Goal: Task Accomplishment & Management: Complete application form

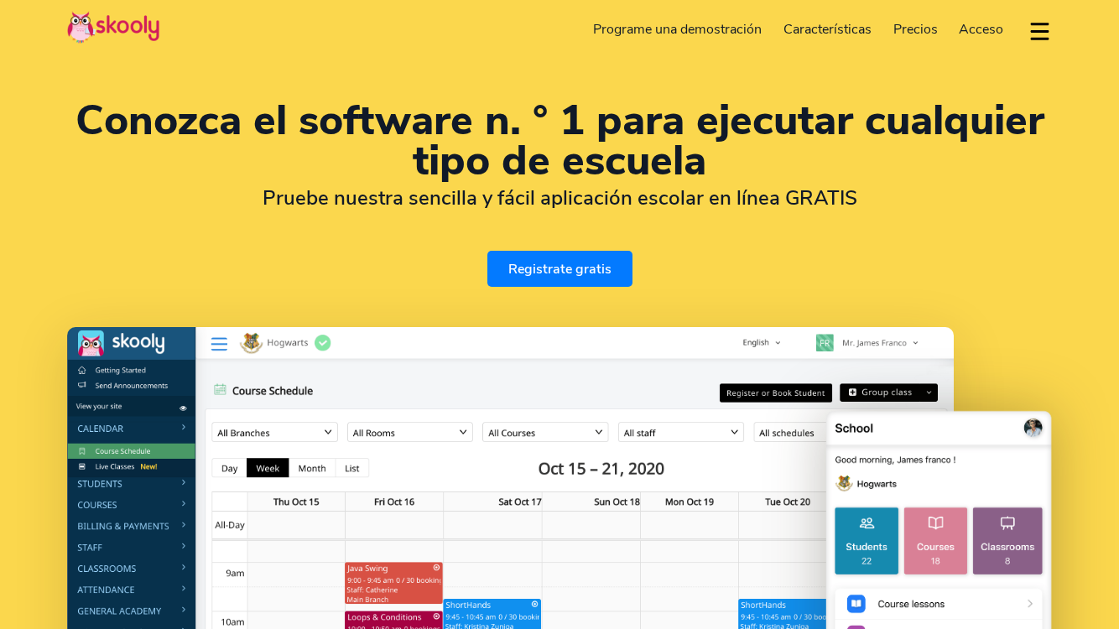
select select "es"
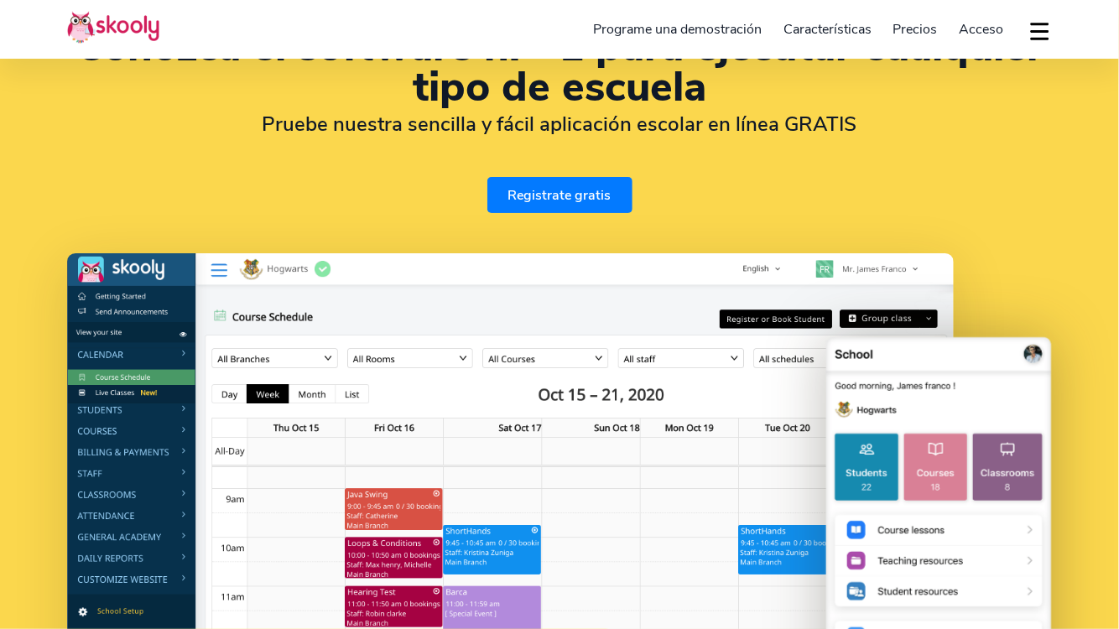
scroll to position [154, 0]
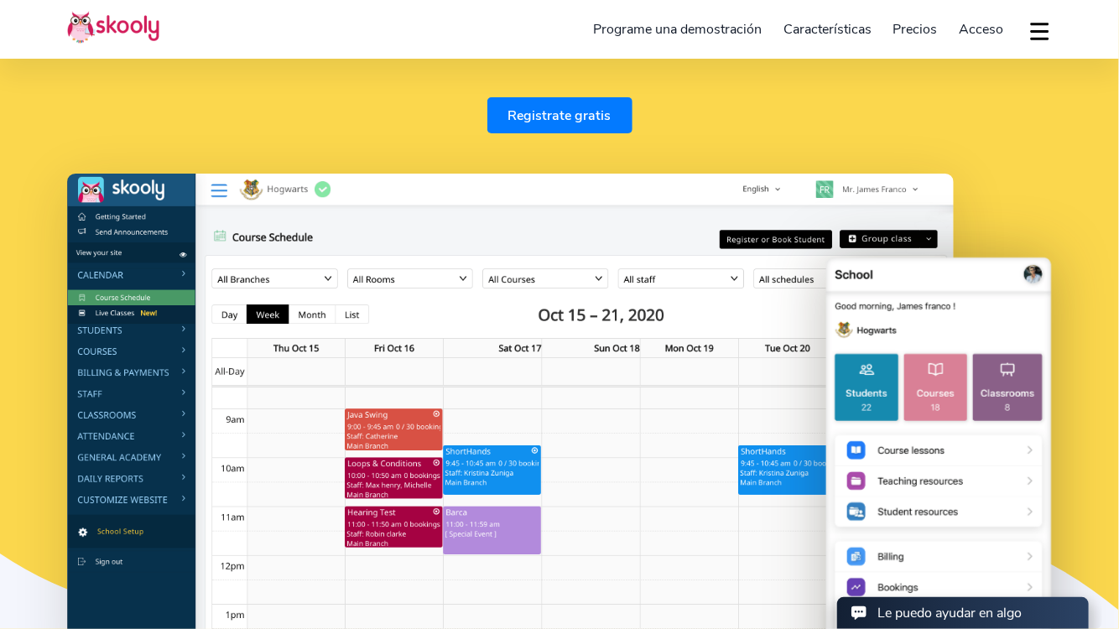
select select "52"
select select "Mexico"
select select "[GEOGRAPHIC_DATA]/[GEOGRAPHIC_DATA]"
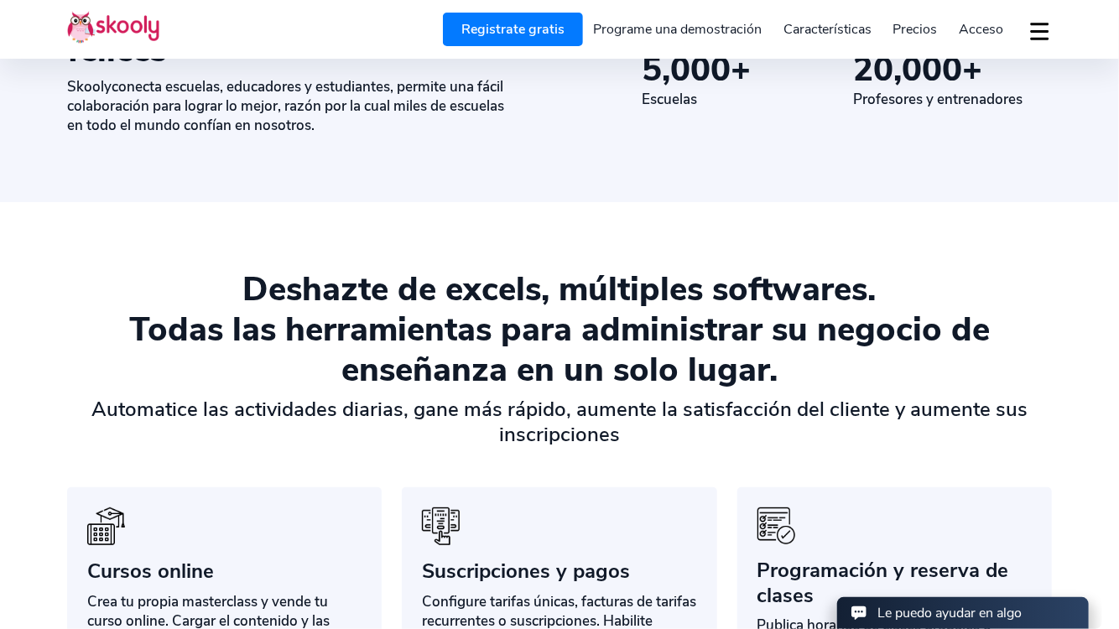
scroll to position [0, 0]
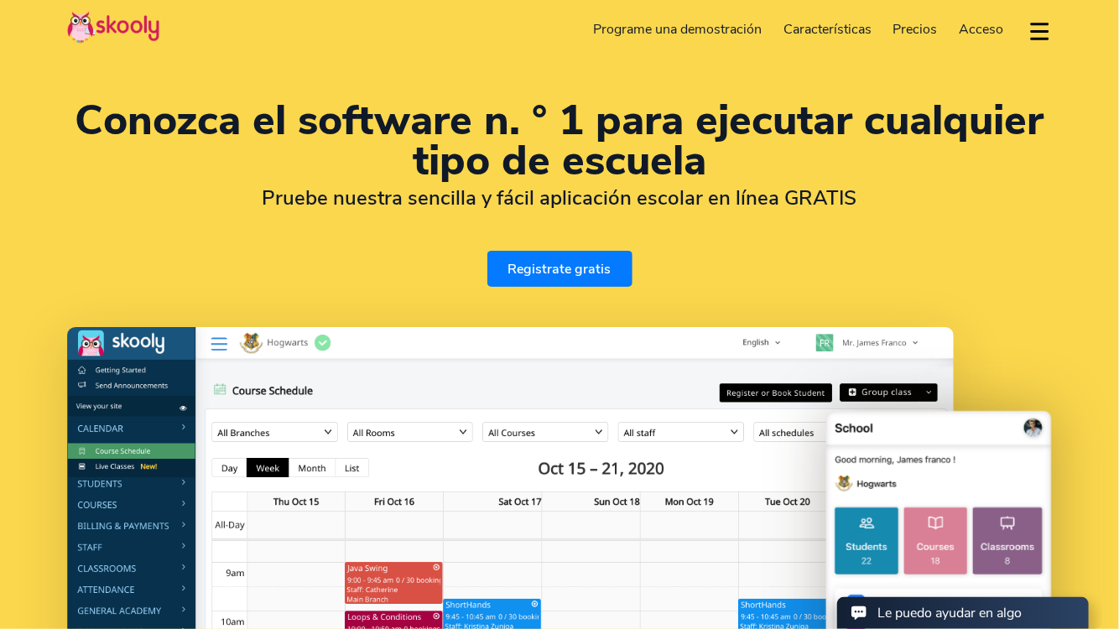
click at [917, 39] on link "Precios" at bounding box center [916, 29] width 66 height 27
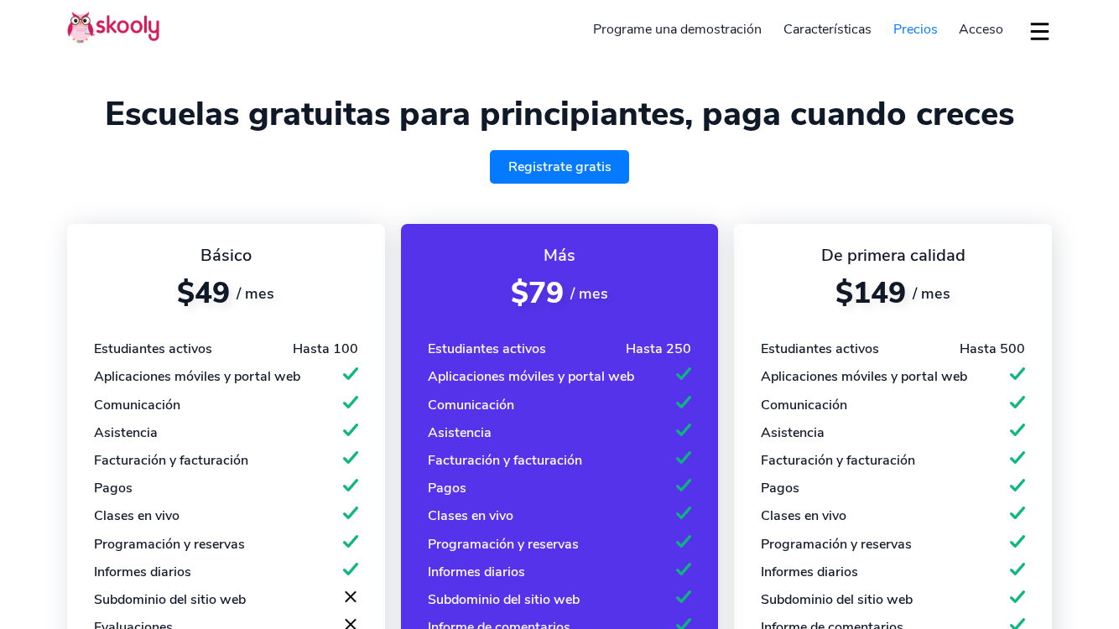
select select "es"
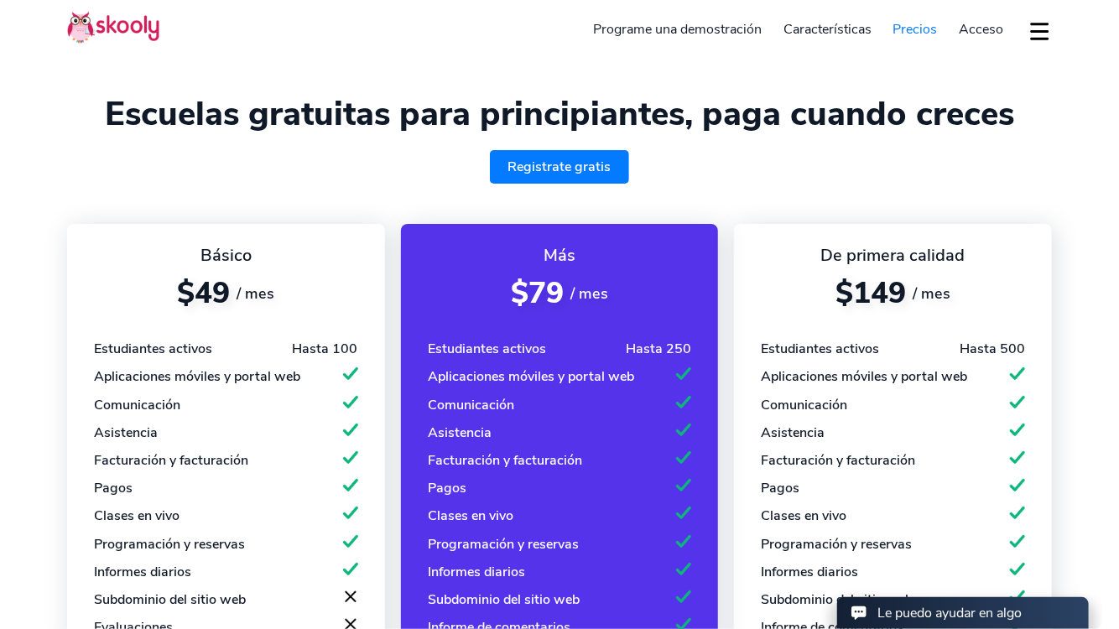
select select "52"
select select "[GEOGRAPHIC_DATA]"
select select "[GEOGRAPHIC_DATA]/[GEOGRAPHIC_DATA]"
click at [977, 30] on span "Acceso" at bounding box center [981, 29] width 44 height 18
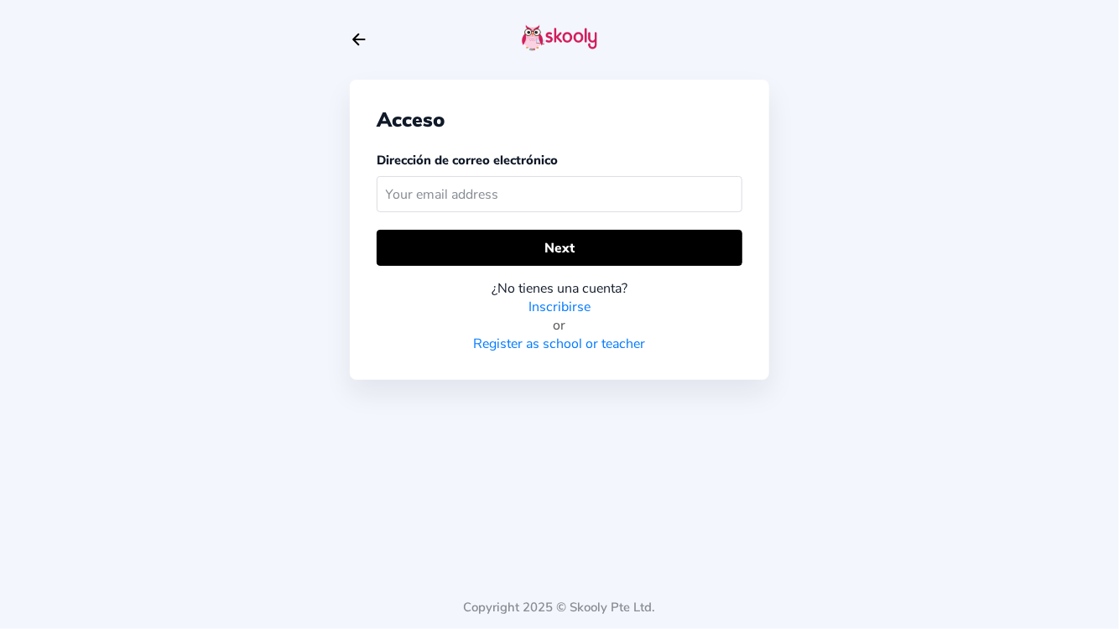
click at [575, 190] on input "text" at bounding box center [560, 194] width 366 height 36
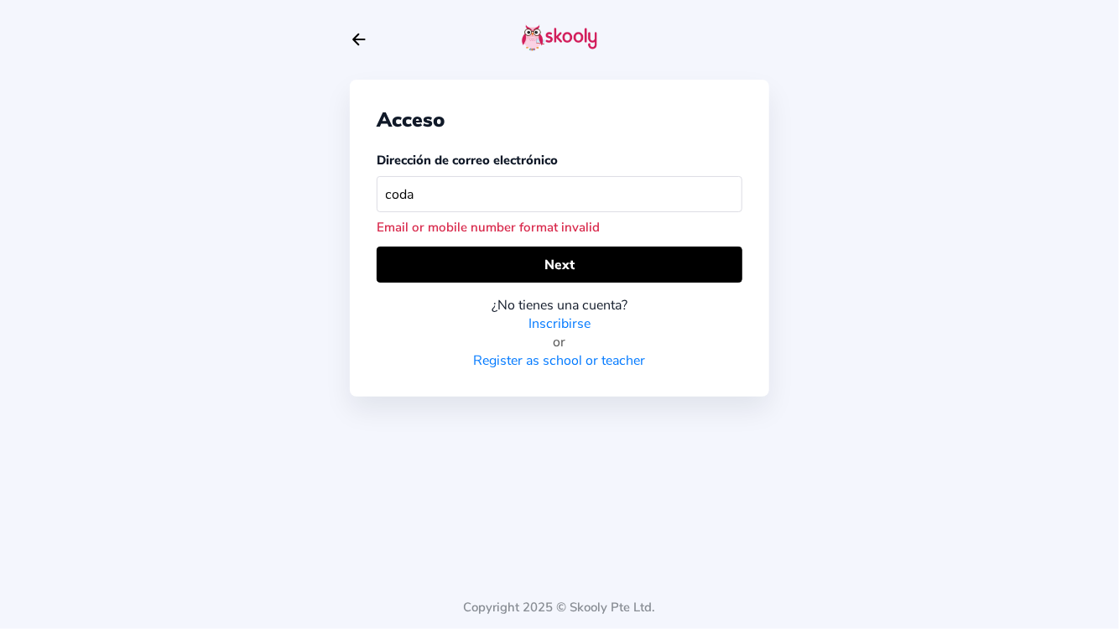
type input "coda"
click at [570, 322] on link "Inscribirse" at bounding box center [559, 324] width 62 height 18
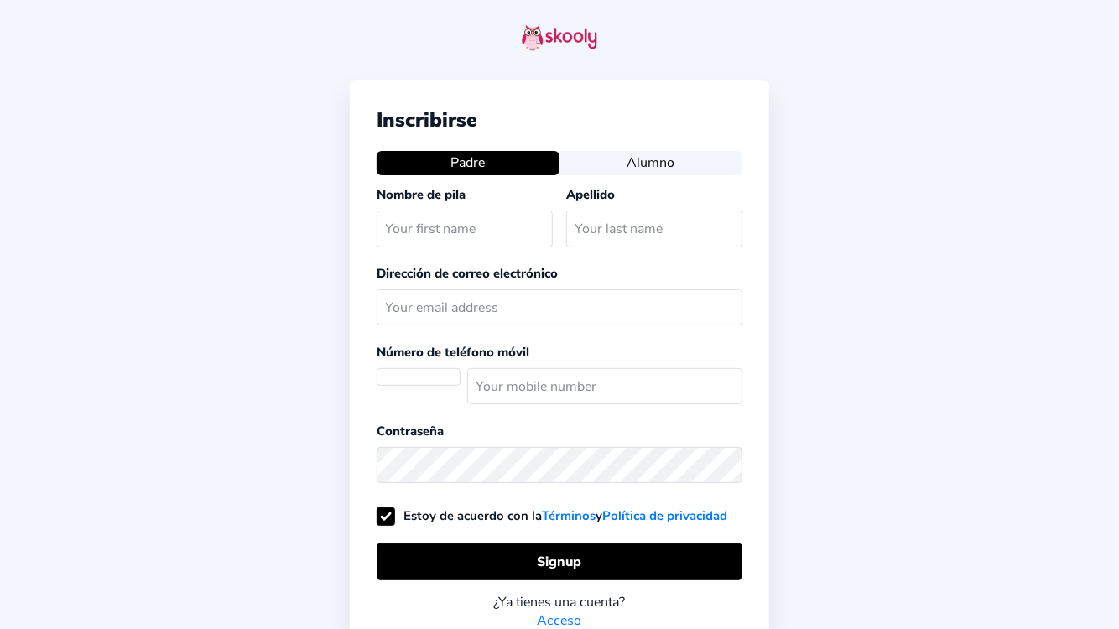
select select "MX"
click at [798, 161] on div "Inscribirse Padre Alumno Nombre de pila Apellido Dirección de correo electrónic…" at bounding box center [559, 402] width 1119 height 804
click at [351, 42] on icon "Arrow Back" at bounding box center [359, 39] width 18 height 18
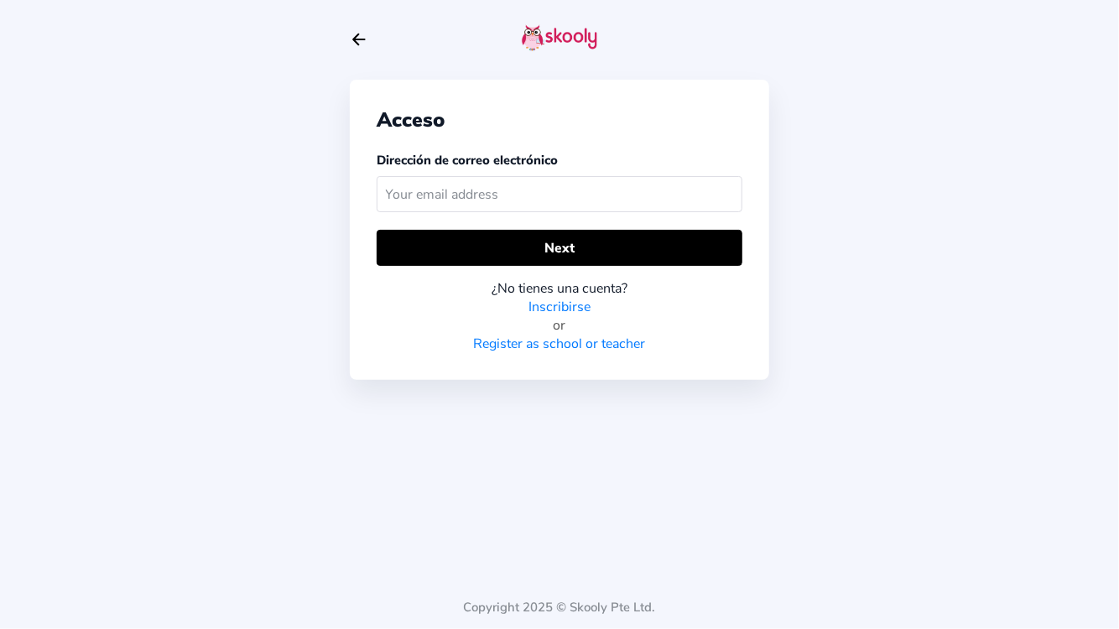
click at [557, 346] on link "Register as school or teacher" at bounding box center [560, 344] width 172 height 18
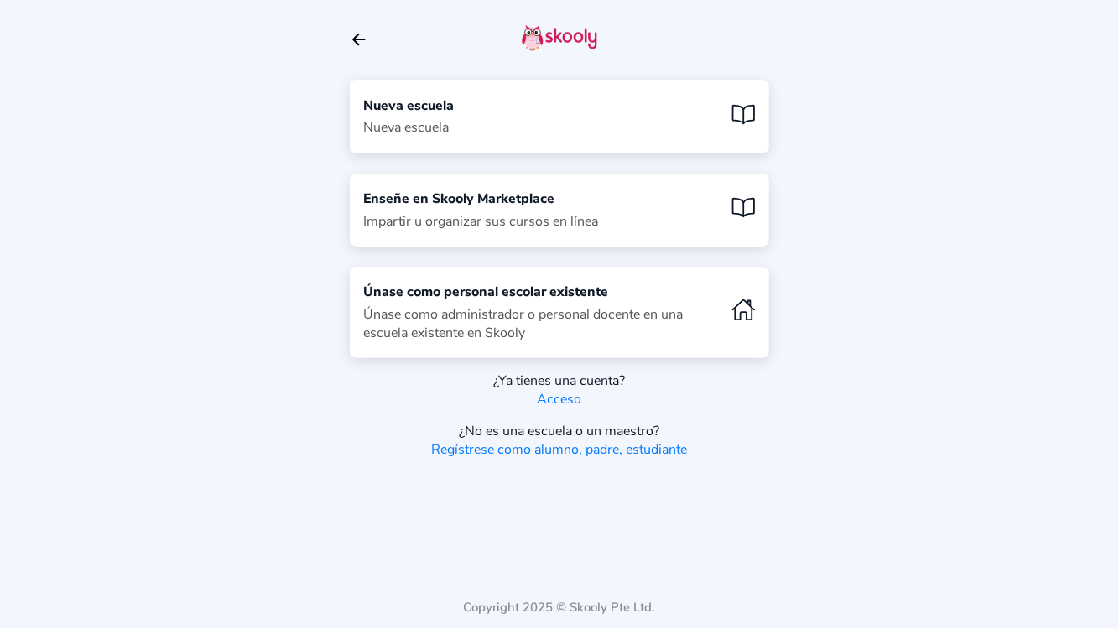
click at [540, 120] on div "Nueva escuela Nueva escuela" at bounding box center [559, 116] width 419 height 73
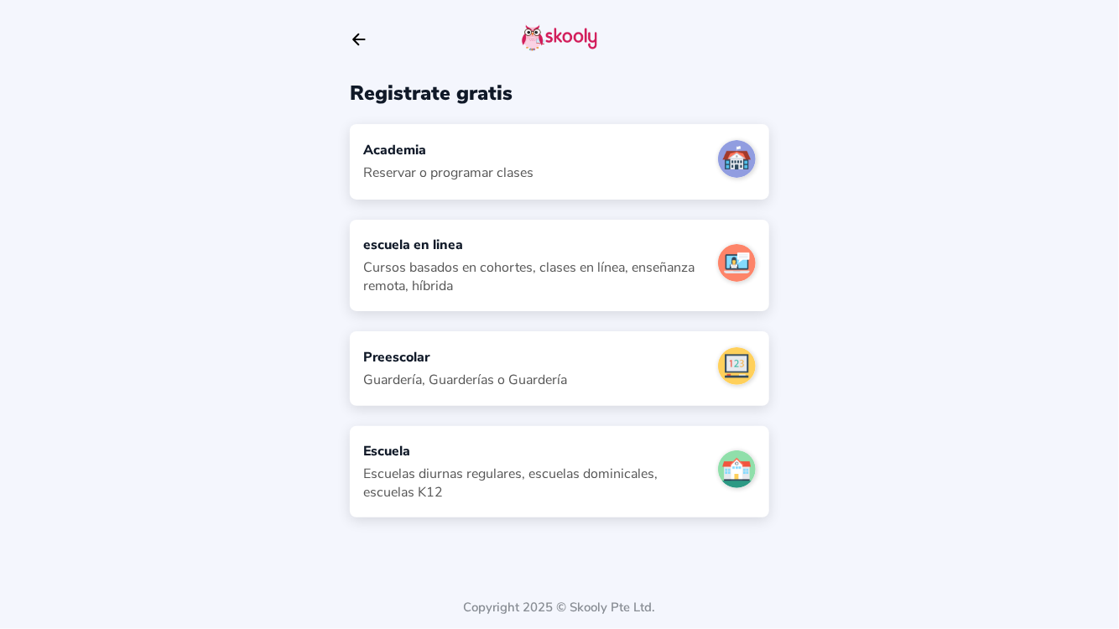
click at [526, 161] on div "Academia Reservar o programar clases" at bounding box center [448, 161] width 170 height 41
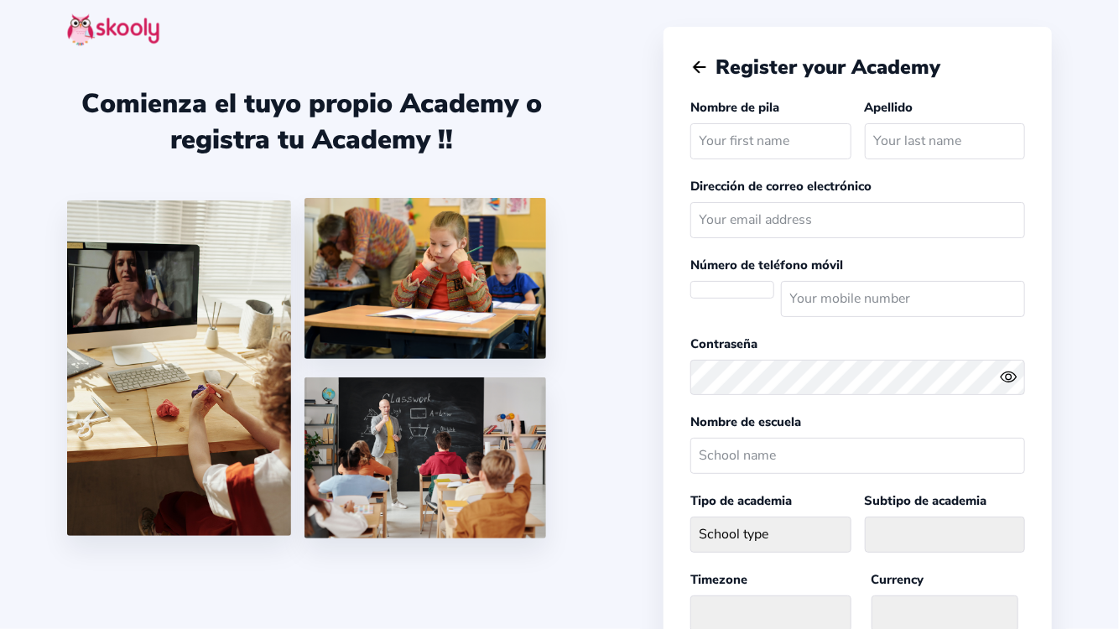
select select "[GEOGRAPHIC_DATA]/[GEOGRAPHIC_DATA]"
select select "MXN $"
select select "MX"
click at [739, 133] on input "text" at bounding box center [770, 141] width 160 height 36
type input "Jose"
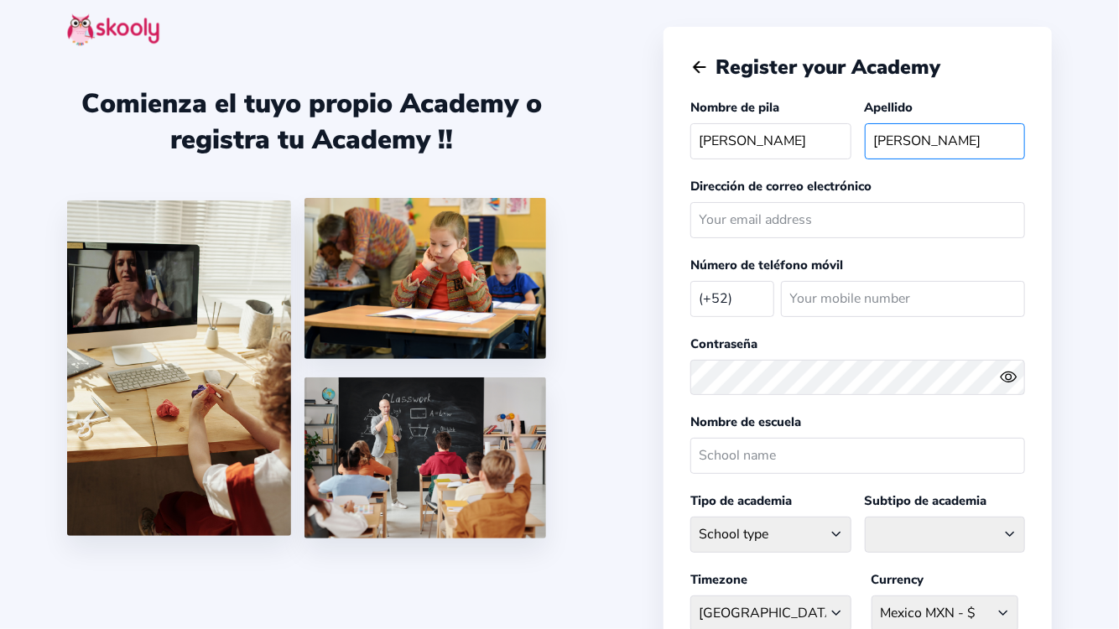
type input "Gonzalez"
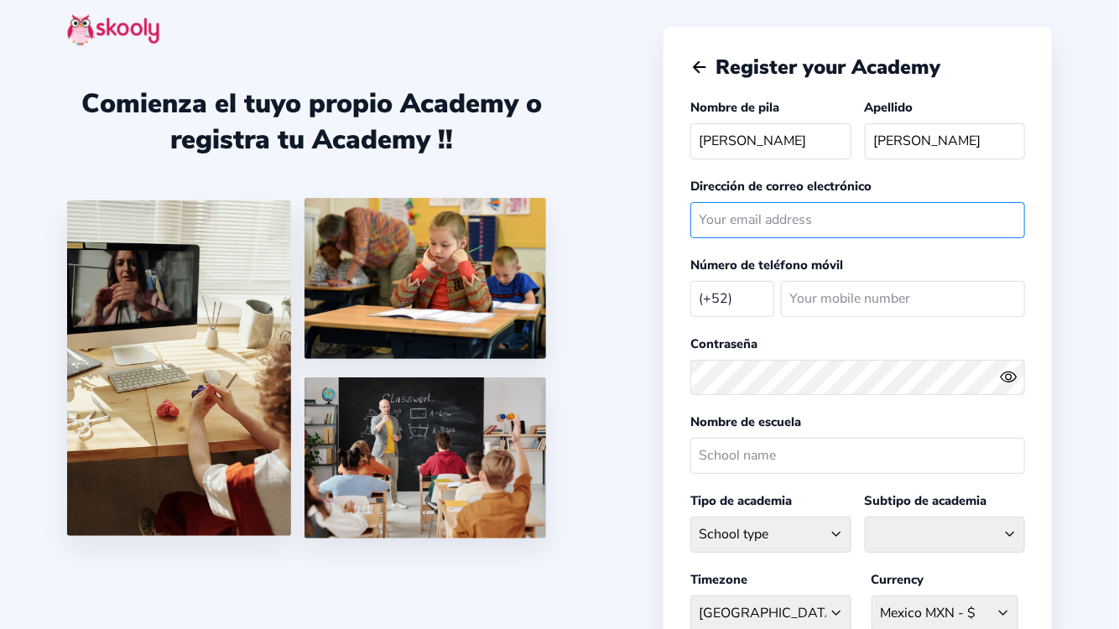
click at [744, 219] on input "email" at bounding box center [857, 220] width 335 height 36
type input "coda.ms.mexico@gmail.com"
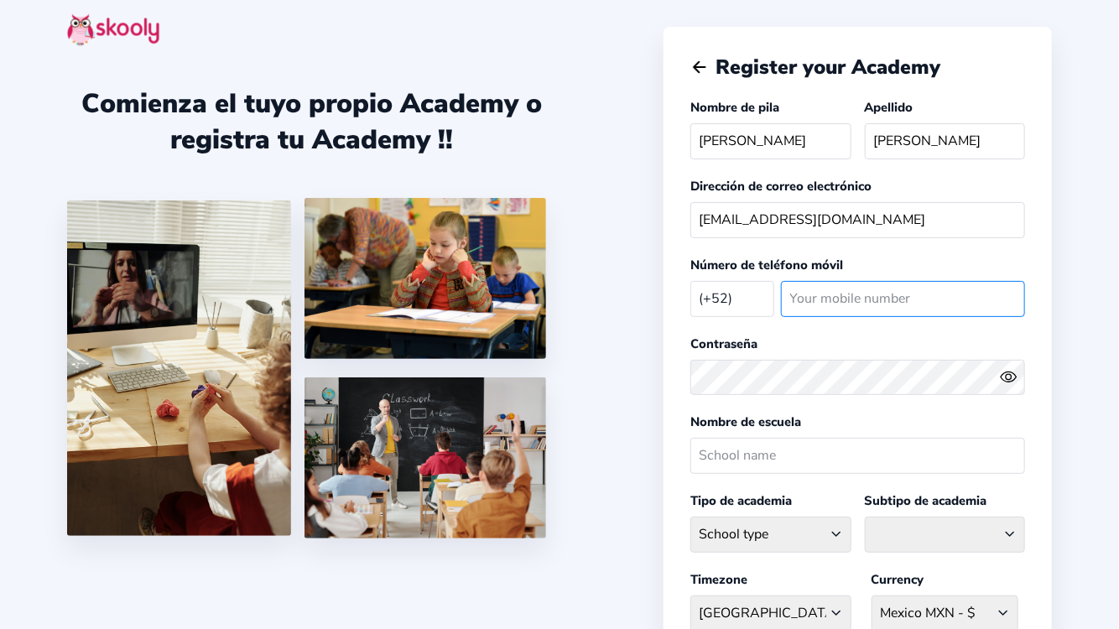
click at [851, 303] on input "number" at bounding box center [903, 299] width 244 height 36
type input "5619882679"
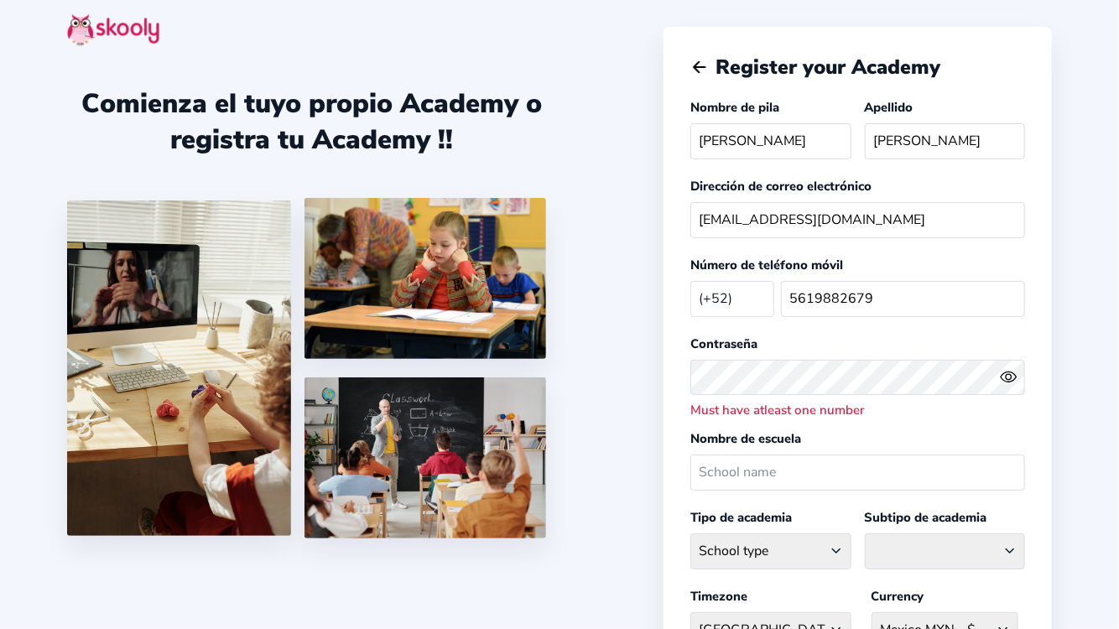
click at [1003, 370] on icon "Eye" at bounding box center [1009, 377] width 18 height 18
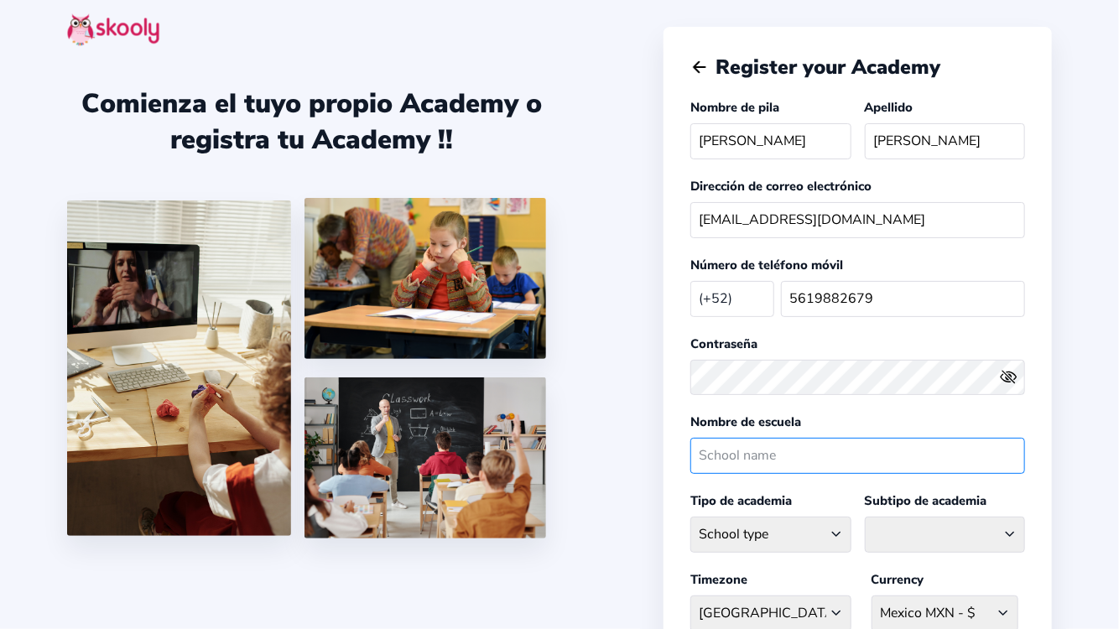
click at [802, 449] on input "text" at bounding box center [857, 456] width 335 height 36
type input "CODA Music School"
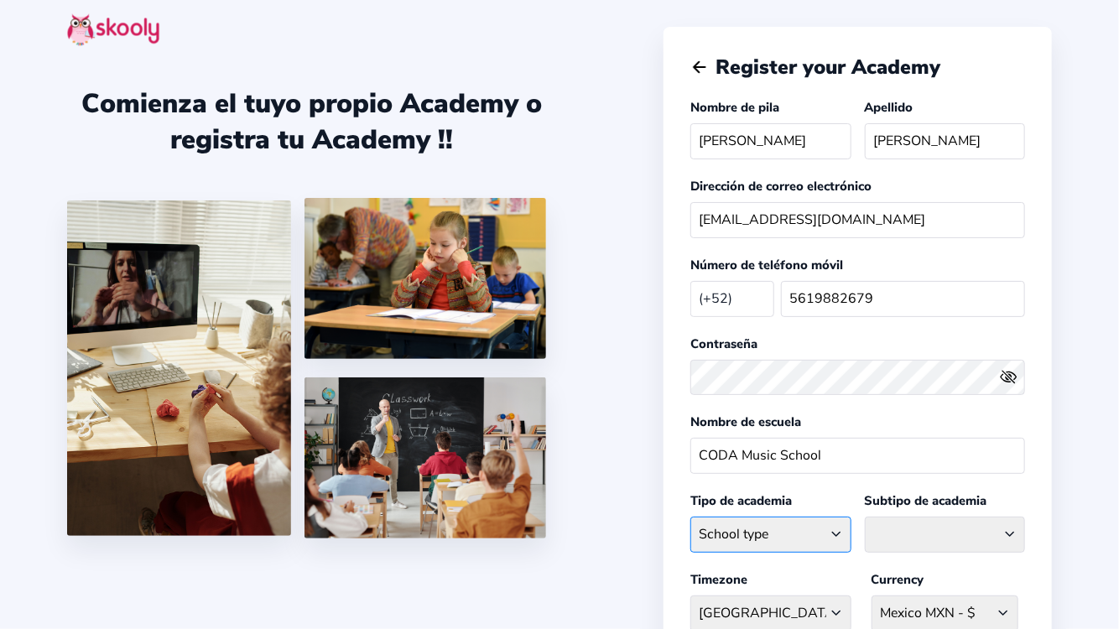
click at [773, 526] on select "School type Academic Afterschool Arts Dance Homeschool Language Martial Arts Mu…" at bounding box center [770, 535] width 160 height 36
select select "M"
click at [690, 517] on select "School type Academic Afterschool Arts Dance Homeschool Language Martial Arts Mu…" at bounding box center [770, 535] width 160 height 36
click at [921, 529] on select "Classical Drums General Music Guitar Piano Violin" at bounding box center [945, 535] width 160 height 36
select select "M"
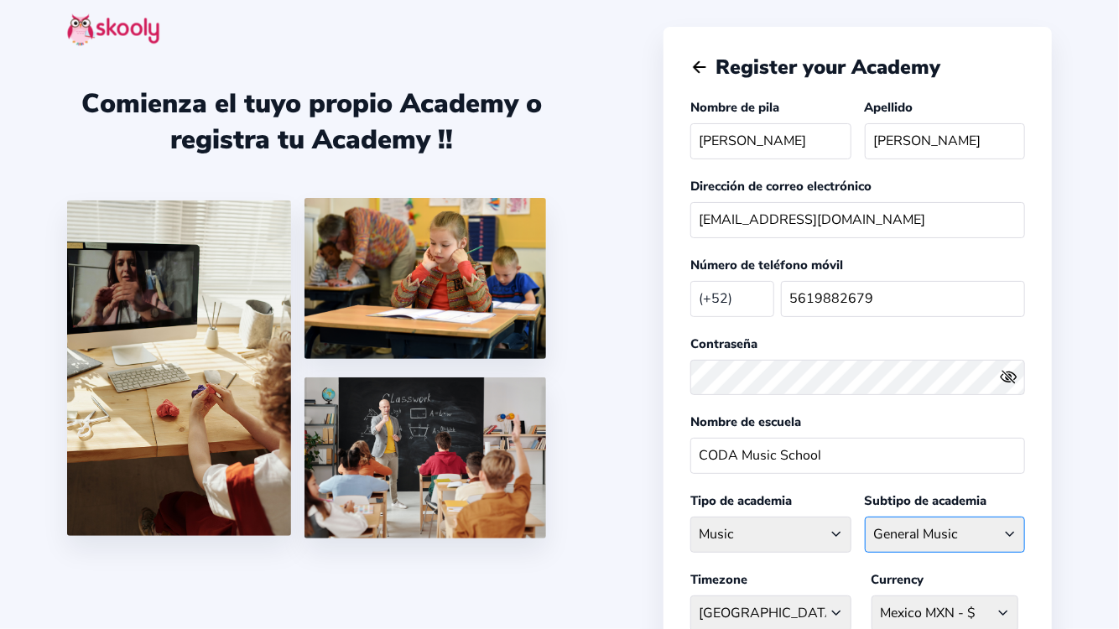
click at [865, 517] on select "Classical Drums General Music Guitar Piano Violin" at bounding box center [945, 535] width 160 height 36
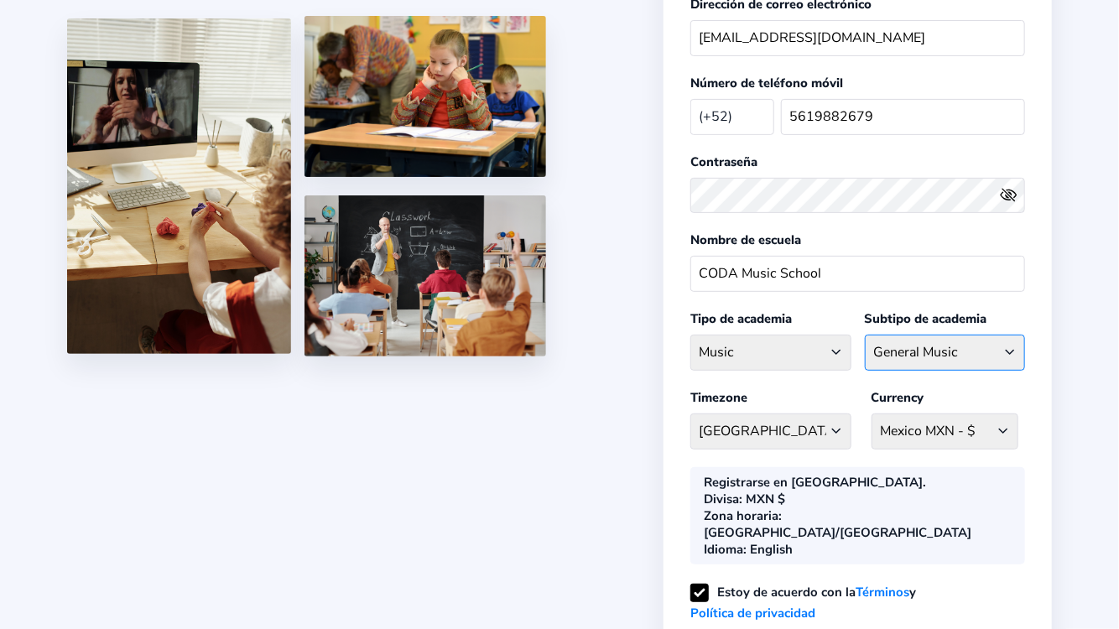
scroll to position [187, 0]
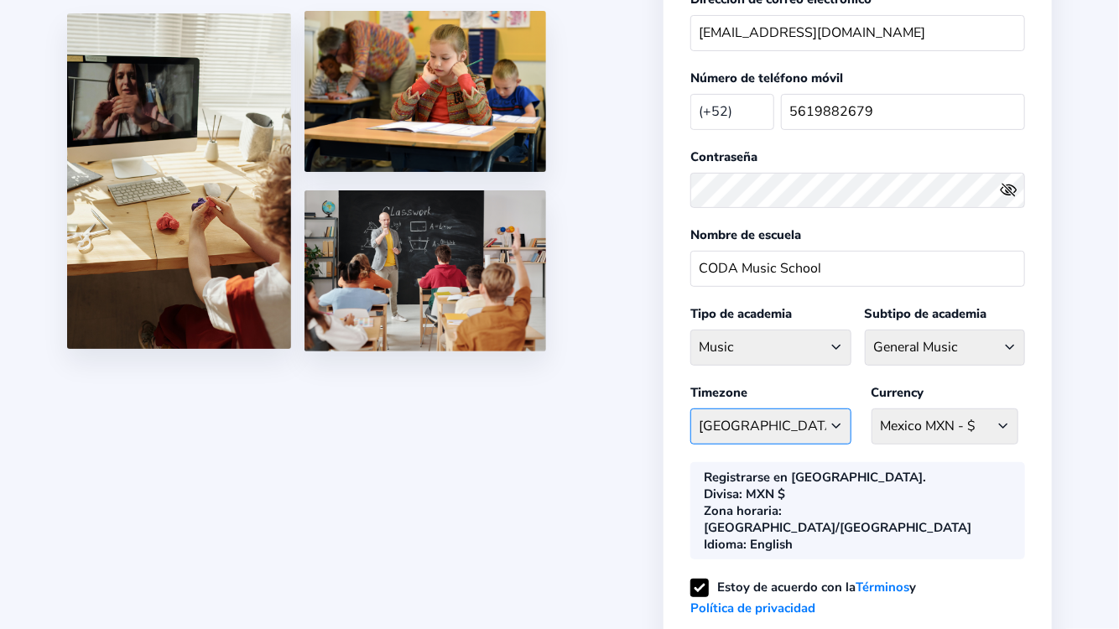
click at [822, 414] on select "America/Mexico_City Afghanistan - Asia/Kabul Albania - Europe/Tirane Algeria - …" at bounding box center [770, 427] width 160 height 36
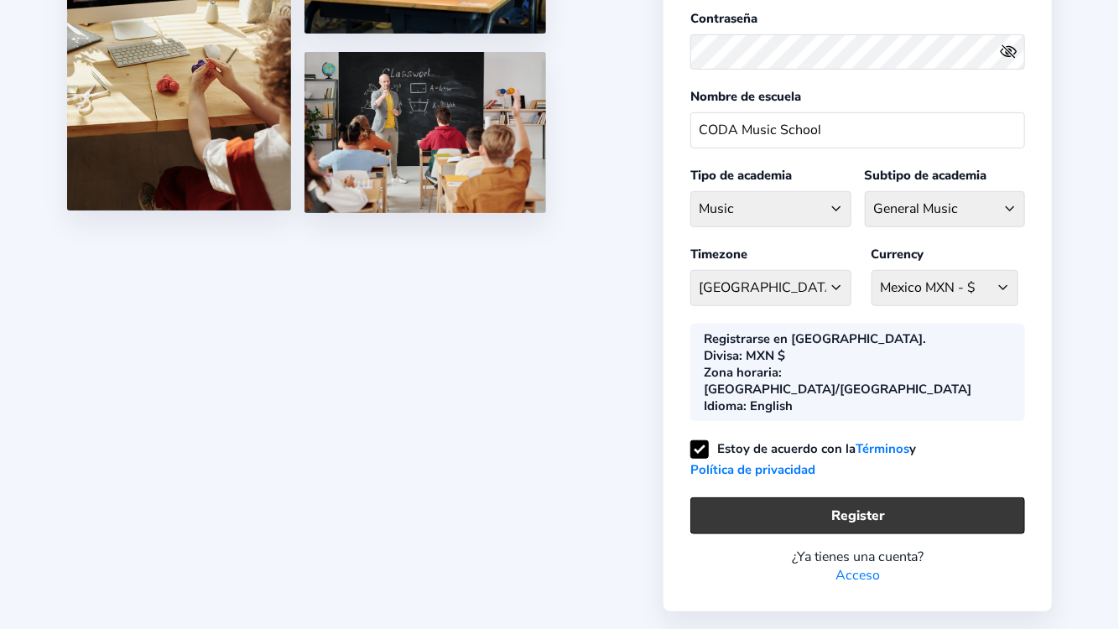
click at [809, 497] on button "Register" at bounding box center [857, 515] width 335 height 36
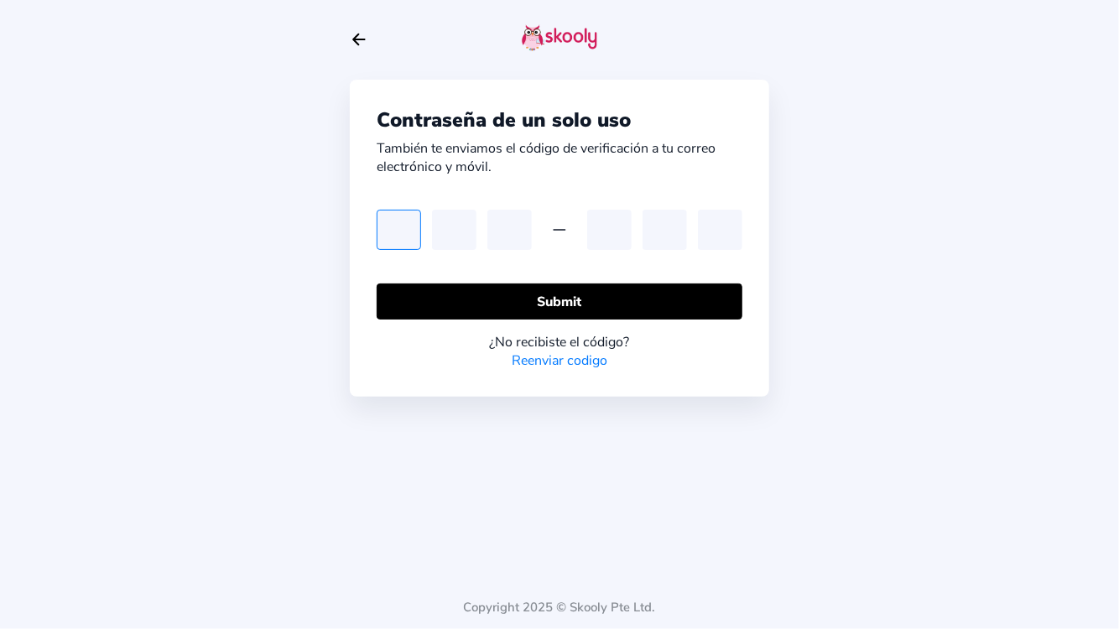
type input "9"
type input "2"
type input "7"
type input "3"
type input "9"
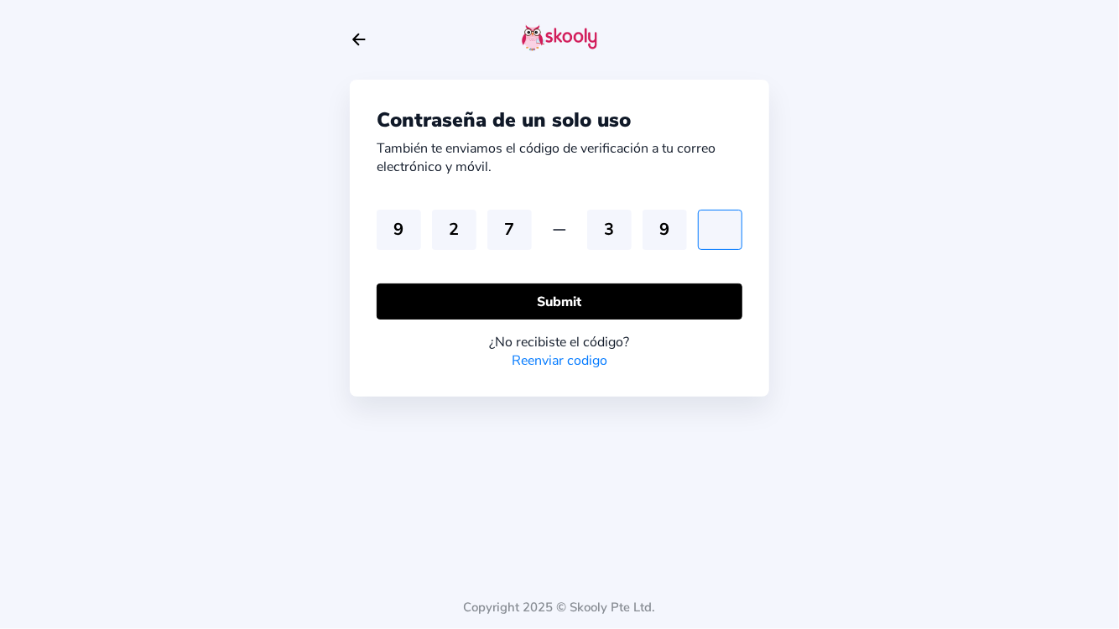
type input "1"
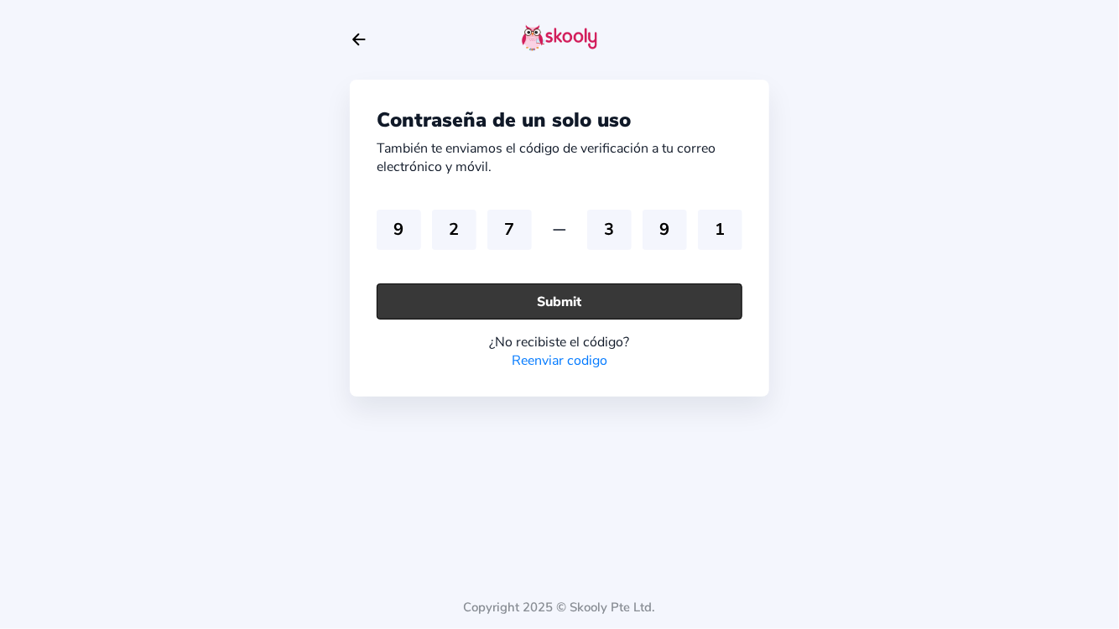
click at [471, 295] on button "Submit" at bounding box center [560, 302] width 366 height 36
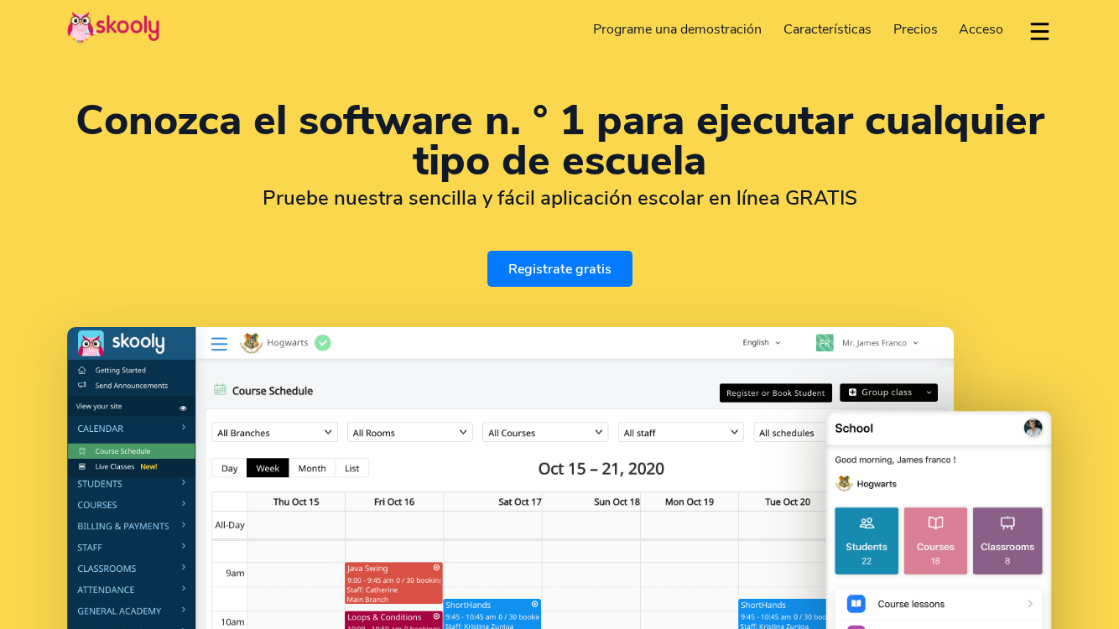
select select "es"
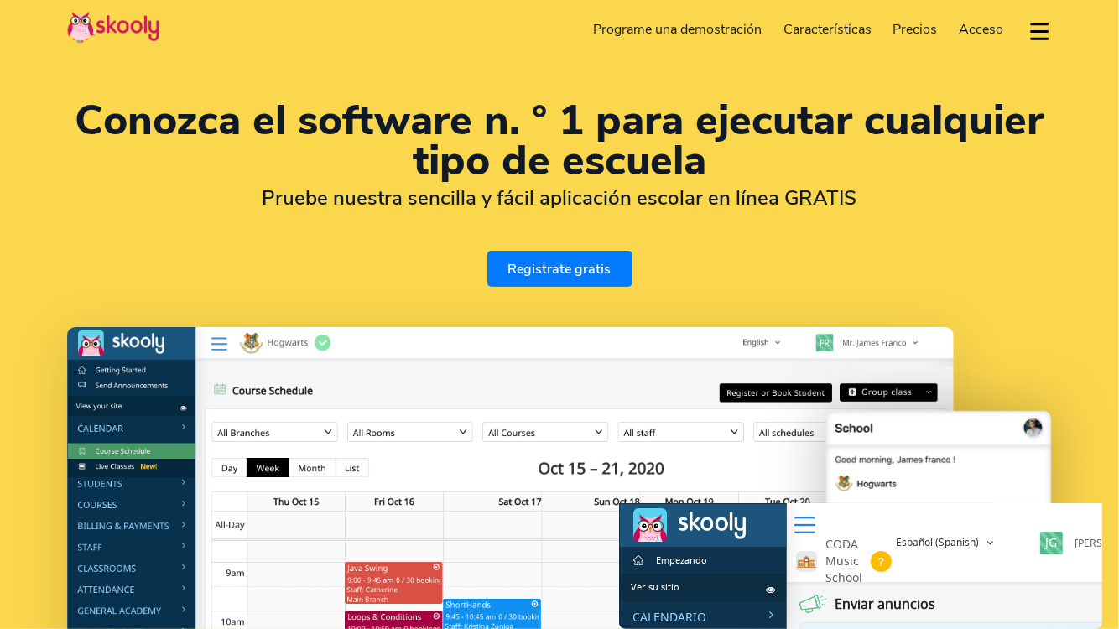
click at [989, 21] on span "Acceso" at bounding box center [981, 29] width 44 height 18
